Goal: Information Seeking & Learning: Learn about a topic

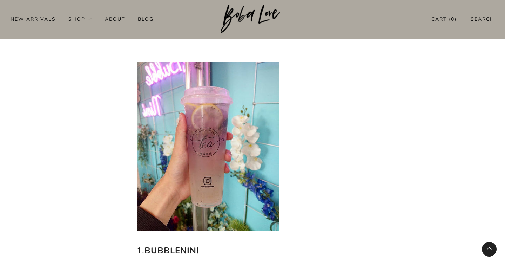
scroll to position [303, 0]
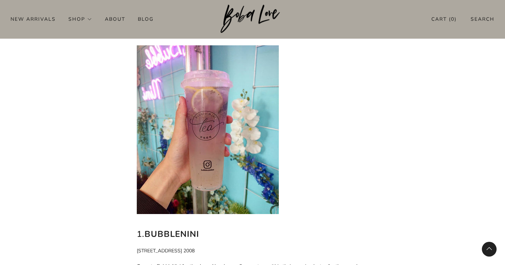
click at [177, 228] on b "BubbleNini" at bounding box center [172, 233] width 55 height 11
copy div "1. BubbleNini"
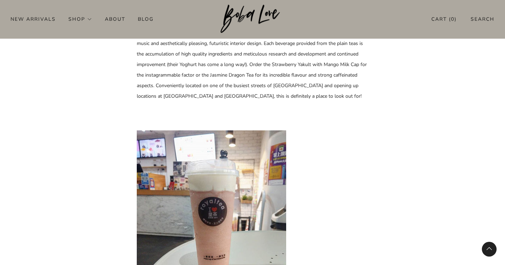
scroll to position [833, 0]
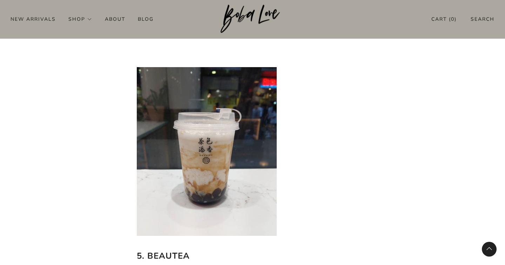
scroll to position [1500, 0]
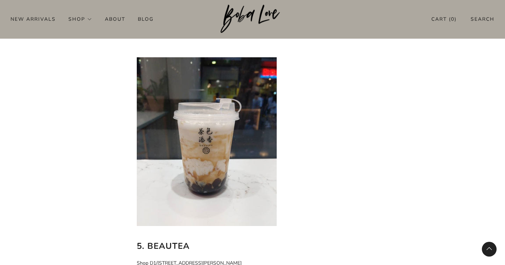
click at [160, 240] on b "5. BeauTea" at bounding box center [163, 245] width 53 height 11
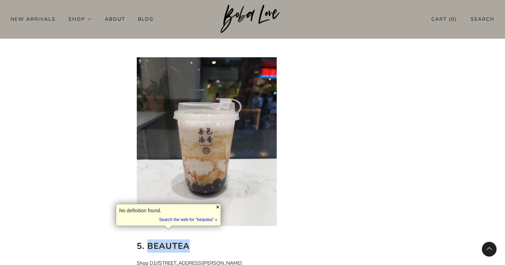
click at [218, 208] on div at bounding box center [218, 207] width 6 height 6
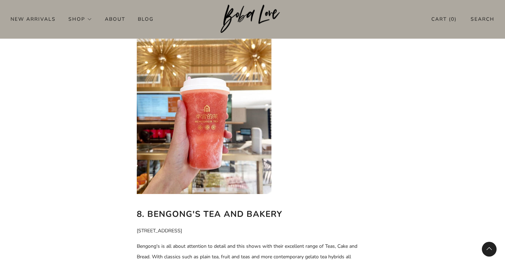
scroll to position [2459, 0]
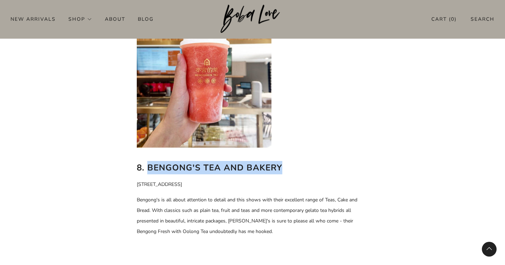
drag, startPoint x: 150, startPoint y: 155, endPoint x: 306, endPoint y: 157, distance: 155.8
click at [306, 161] on h2 "8. Bengong's Tea and Bakery" at bounding box center [253, 167] width 232 height 13
copy b "Bengong's Tea and Bakery"
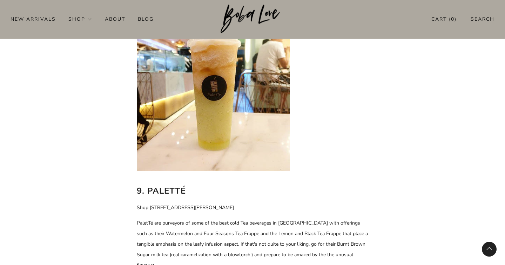
scroll to position [2724, 0]
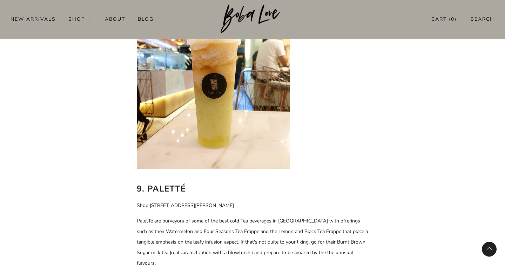
click at [177, 183] on b "9. PaletTé" at bounding box center [161, 188] width 49 height 11
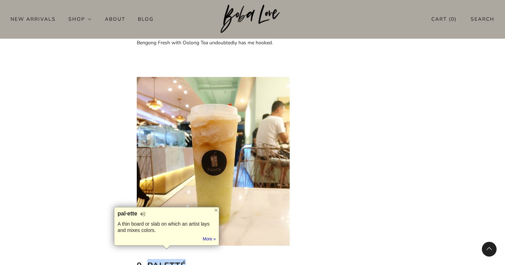
scroll to position [2671, 0]
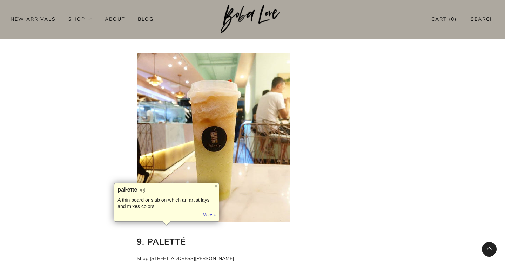
click at [317, 168] on p at bounding box center [253, 137] width 232 height 185
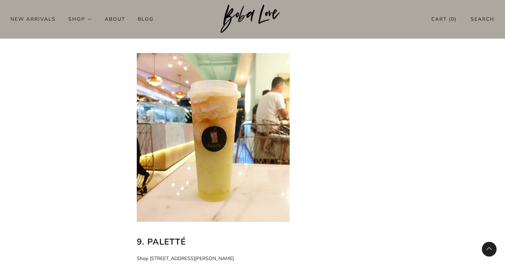
click at [170, 236] on b "9. PaletTé" at bounding box center [161, 241] width 49 height 11
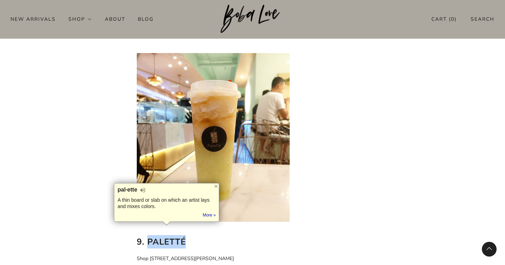
copy b "PaletTé"
